Goal: Book appointment/travel/reservation

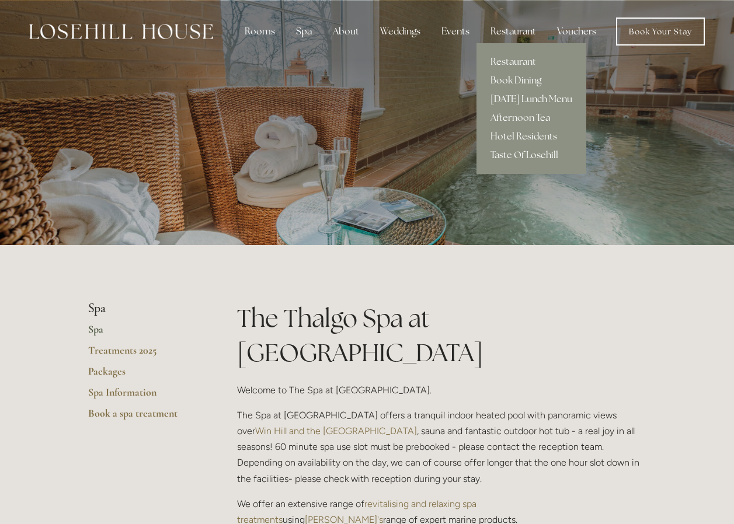
click at [526, 32] on div "Restaurant" at bounding box center [513, 31] width 64 height 23
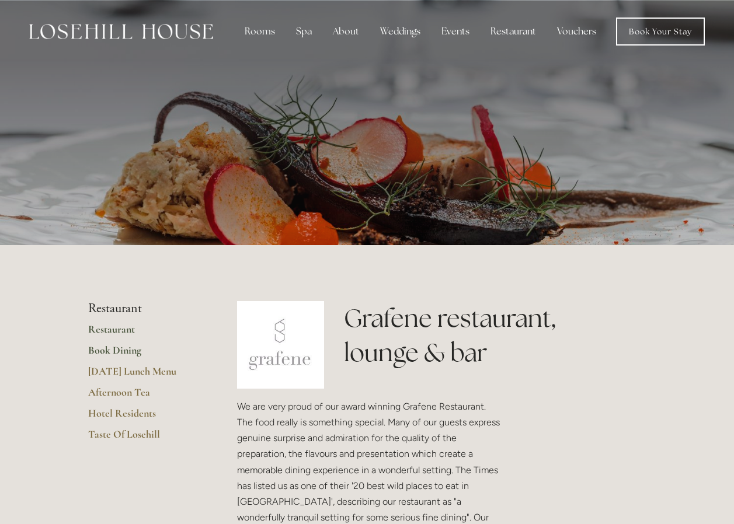
click at [114, 347] on link "Book Dining" at bounding box center [143, 354] width 111 height 21
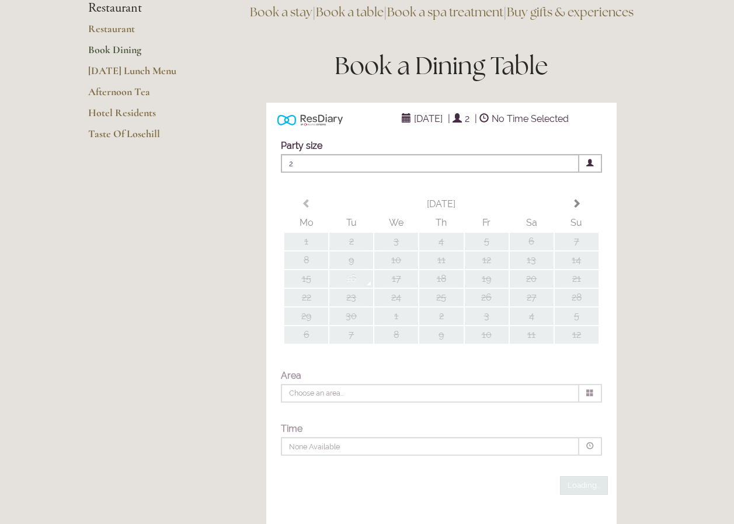
scroll to position [175, 0]
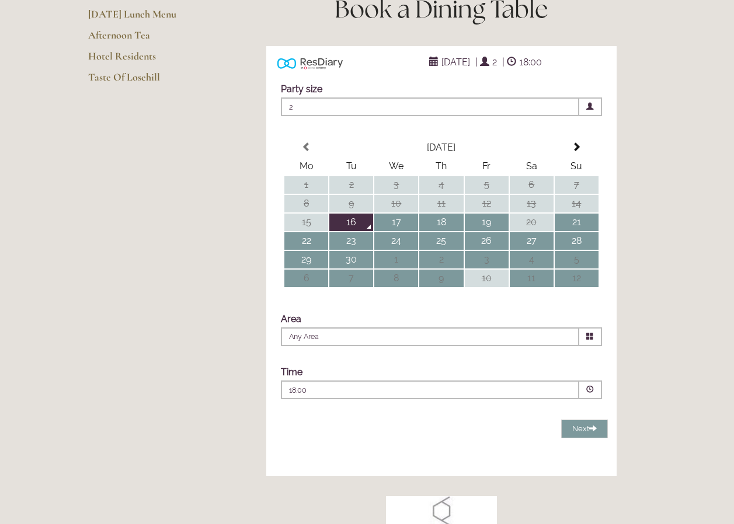
click at [590, 340] on icon at bounding box center [590, 337] width 8 height 8
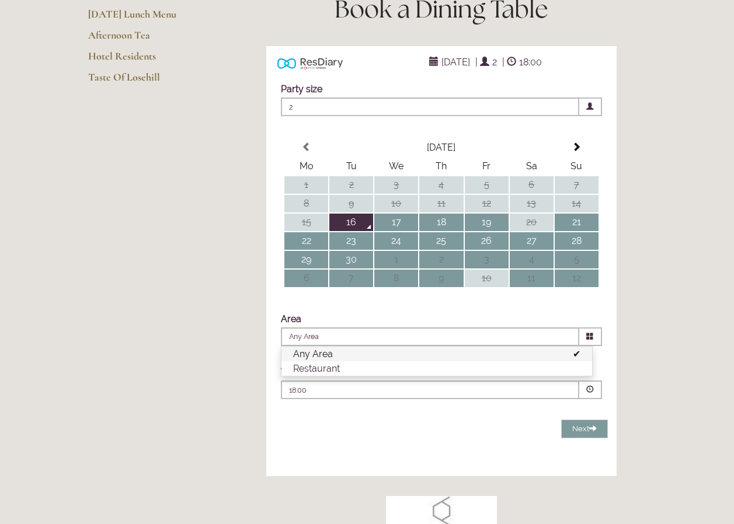
click at [590, 340] on icon at bounding box center [590, 337] width 8 height 8
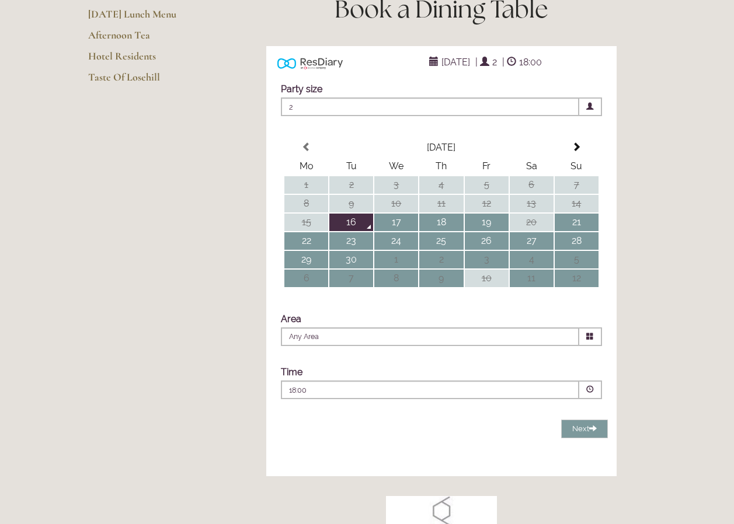
click at [588, 340] on icon at bounding box center [590, 337] width 8 height 8
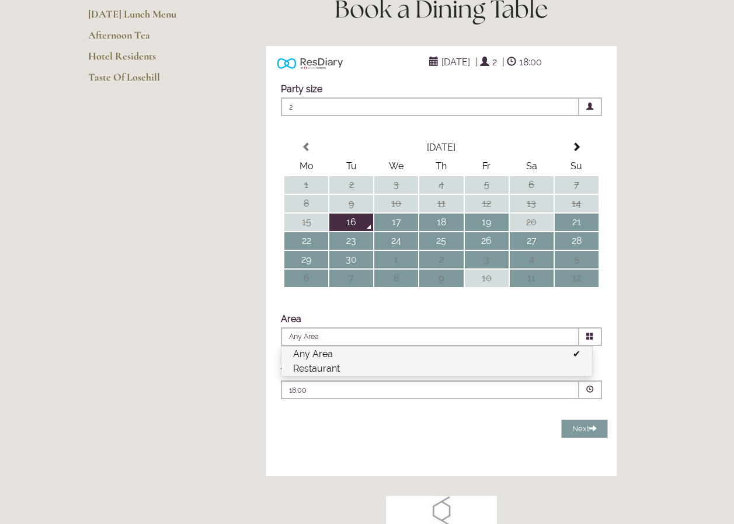
click at [360, 376] on li "Restaurant" at bounding box center [436, 368] width 311 height 15
type input "Restaurant"
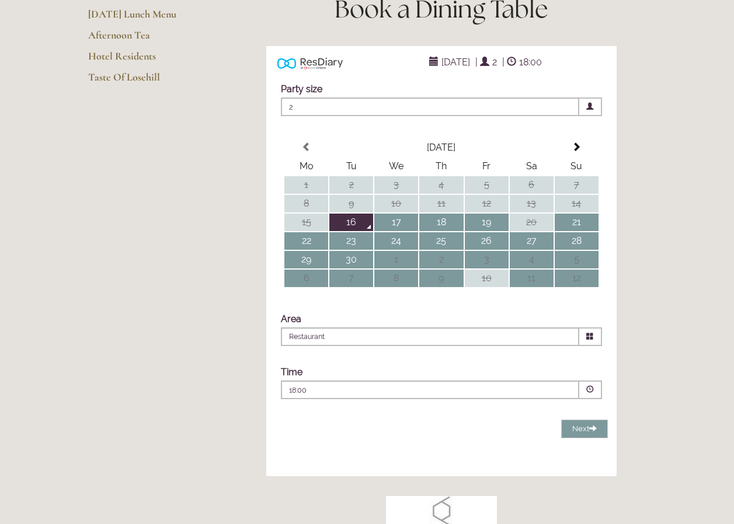
click at [593, 393] on span at bounding box center [590, 390] width 8 height 8
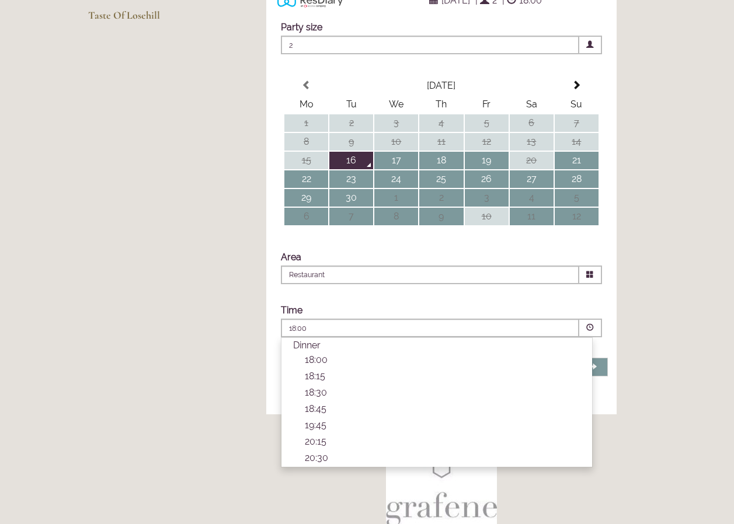
scroll to position [234, 0]
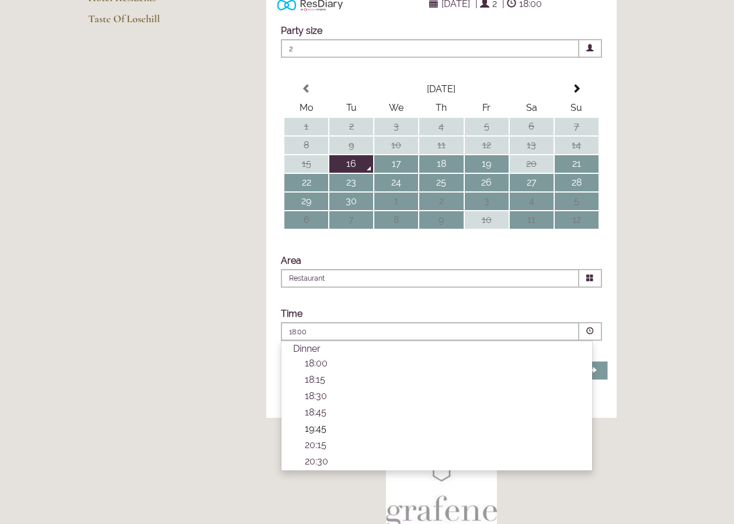
click at [326, 434] on p "19:45" at bounding box center [443, 428] width 276 height 11
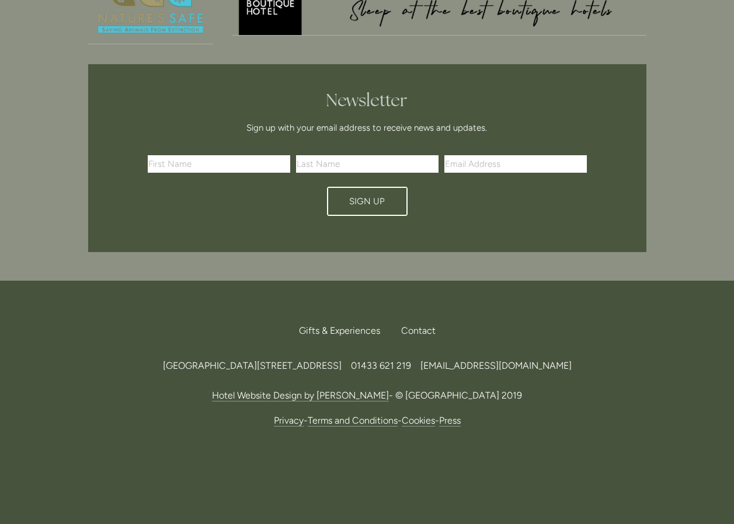
scroll to position [1141, 0]
